Goal: Find contact information: Find contact information

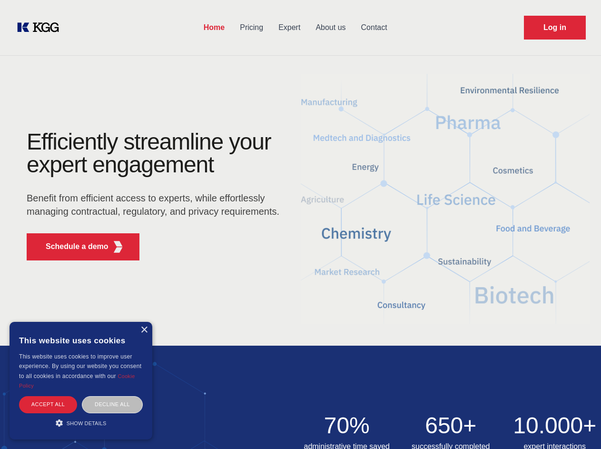
click at [300, 224] on div "Efficiently streamline your expert engagement Benefit from efficient access to …" at bounding box center [155, 199] width 289 height 138
click at [71, 247] on p "Schedule a demo" at bounding box center [77, 246] width 63 height 11
click at [144, 330] on div "× This website uses cookies This website uses cookies to improve user experienc…" at bounding box center [81, 381] width 143 height 118
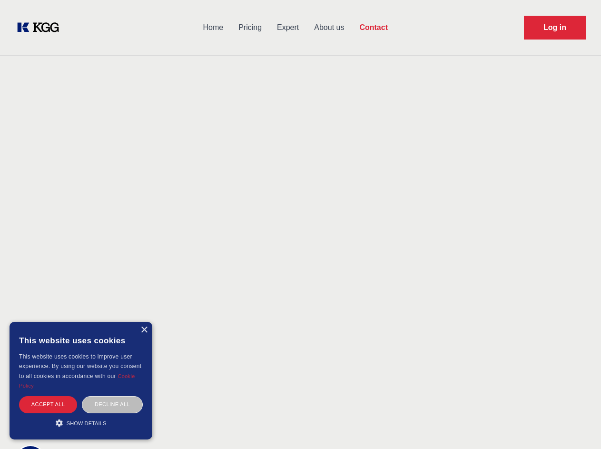
click at [48, 404] on div "Accept all" at bounding box center [48, 404] width 58 height 17
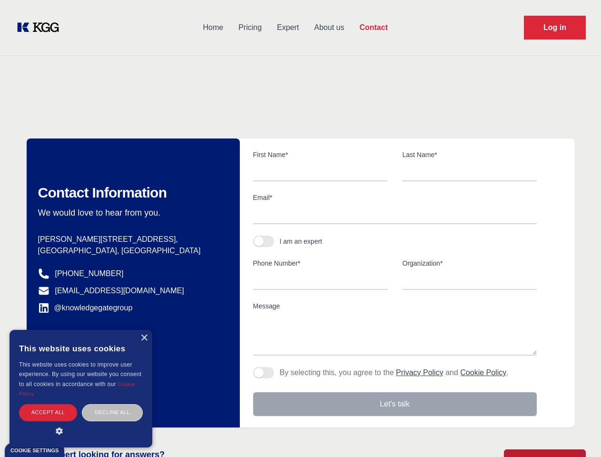
click at [112, 404] on div "Contact Information We would love to hear from you. Postal address [PERSON_NAME…" at bounding box center [133, 283] width 213 height 289
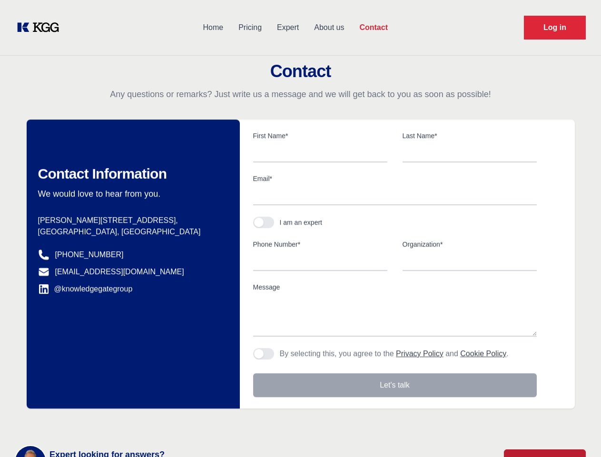
click at [81, 423] on main "Contact Any questions or remarks? Just write us a message and we will get back …" at bounding box center [300, 248] width 601 height 496
